Goal: Find specific page/section

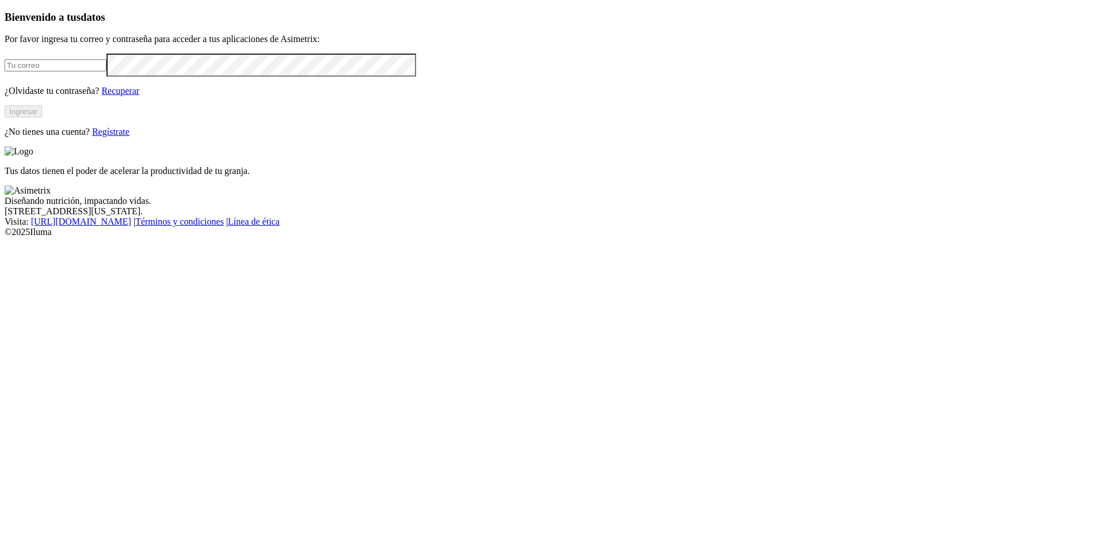
click at [106, 71] on input "email" at bounding box center [56, 65] width 102 height 12
type input "[EMAIL_ADDRESS][PERSON_NAME][DOMAIN_NAME]"
click input "submit" at bounding box center [0, 0] width 0 height 0
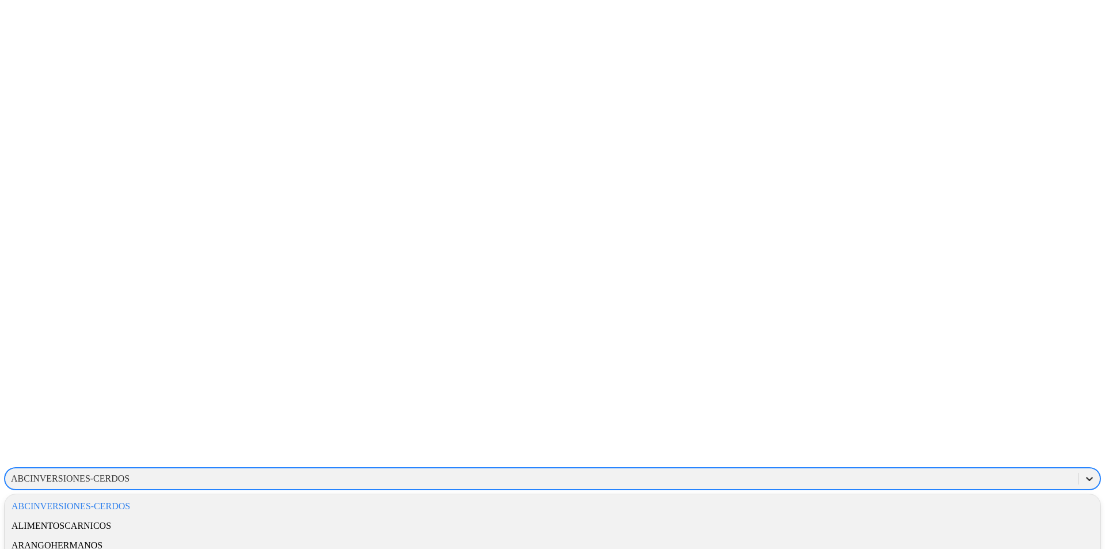
click at [1086, 477] on icon at bounding box center [1089, 479] width 7 height 4
click at [923, 516] on div "ALIMENTOSCARNICOS" at bounding box center [553, 526] width 1096 height 20
